Goal: Find specific page/section: Find specific page/section

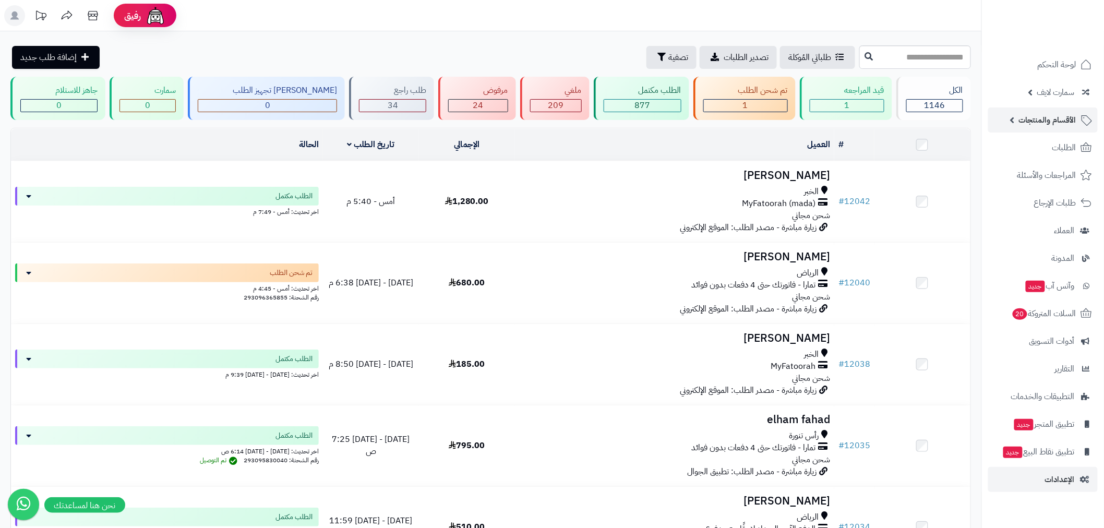
click at [1041, 117] on span "الأقسام والمنتجات" at bounding box center [1047, 120] width 57 height 15
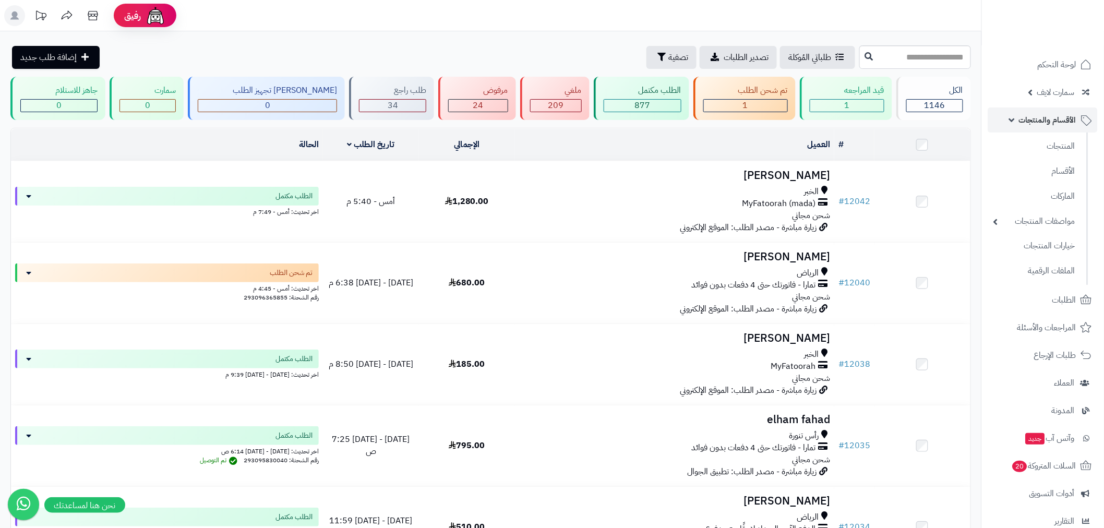
click at [1054, 118] on span "الأقسام والمنتجات" at bounding box center [1047, 120] width 57 height 15
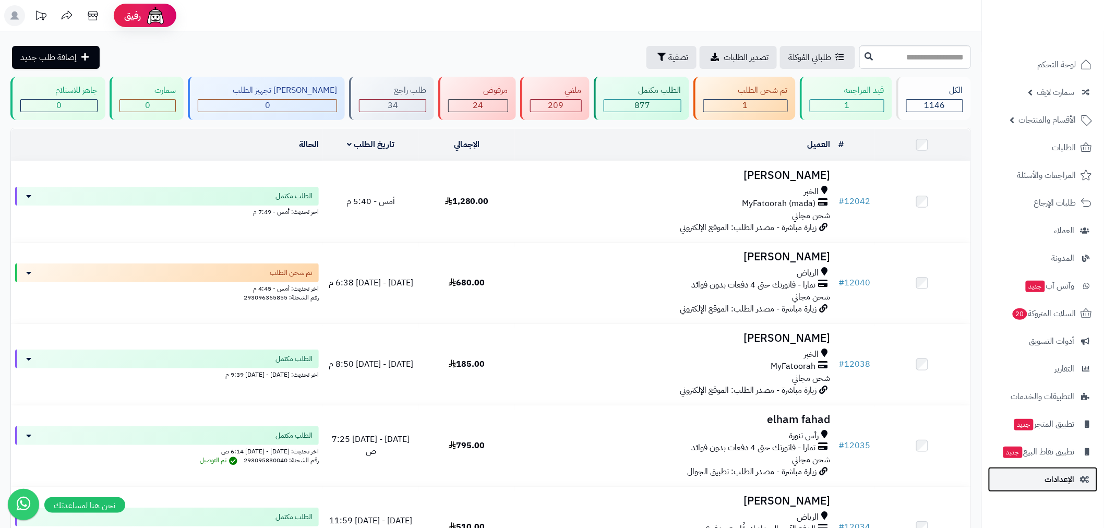
click at [1061, 480] on span "الإعدادات" at bounding box center [1060, 479] width 30 height 15
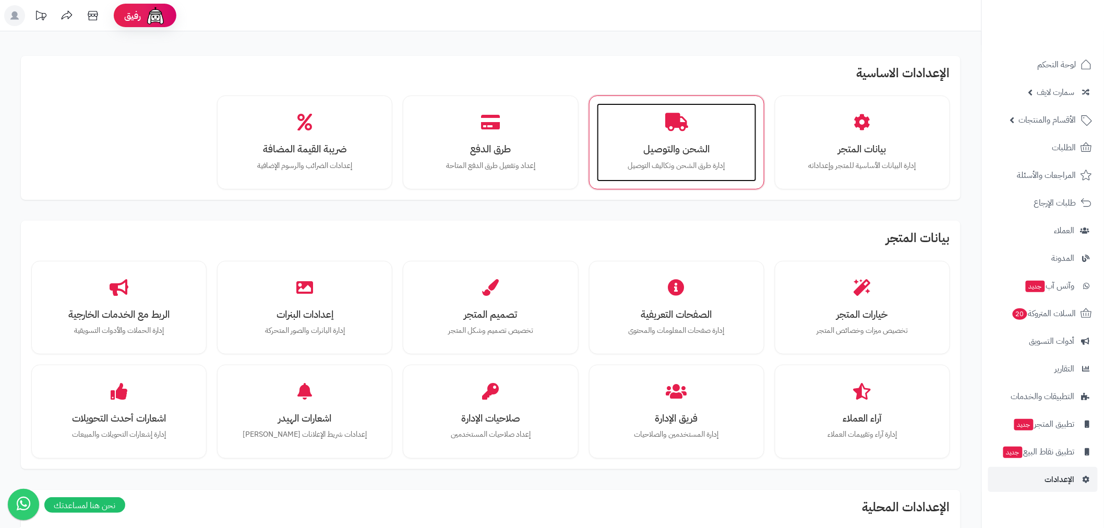
click at [653, 145] on h3 "الشحن والتوصيل" at bounding box center [676, 148] width 139 height 11
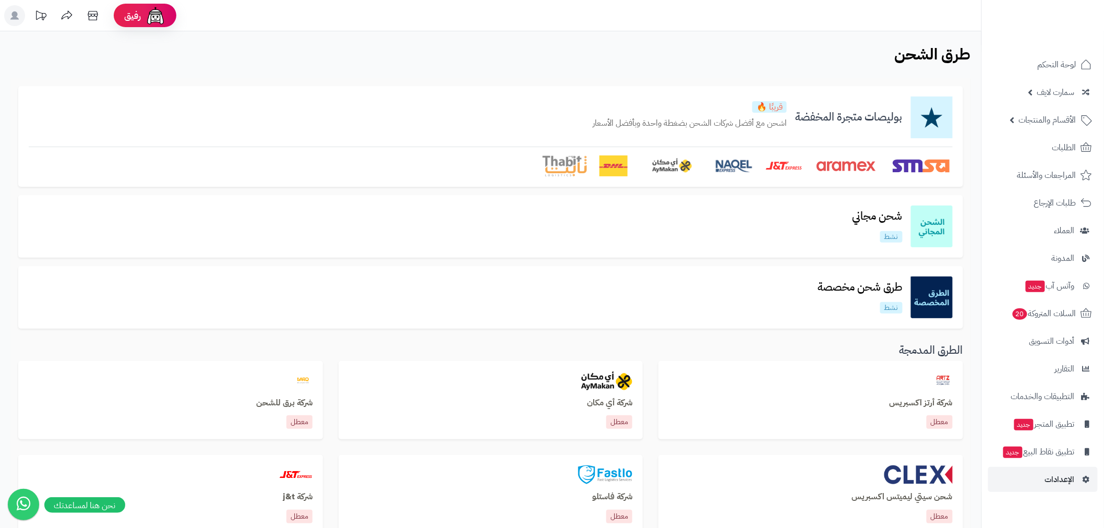
click at [773, 353] on h3 "الطرق المدمجة" at bounding box center [490, 350] width 945 height 12
drag, startPoint x: 783, startPoint y: 347, endPoint x: 793, endPoint y: 340, distance: 13.2
click at [793, 340] on div "طرق شحن مخصصة نشط" at bounding box center [490, 305] width 960 height 78
drag, startPoint x: 779, startPoint y: 59, endPoint x: 807, endPoint y: 61, distance: 27.2
click at [807, 61] on div "طرق الشحن الرئيسية الاضافات" at bounding box center [490, 57] width 981 height 25
